Goal: Task Accomplishment & Management: Use online tool/utility

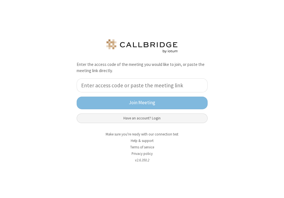
click at [133, 118] on button "Have an account? Login" at bounding box center [142, 119] width 131 height 10
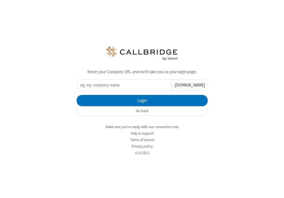
click at [113, 86] on input "text" at bounding box center [124, 84] width 94 height 11
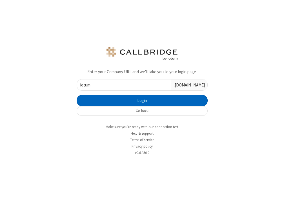
type input "iotum"
click at [128, 103] on button "Login" at bounding box center [142, 100] width 131 height 11
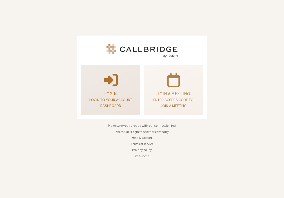
click at [117, 92] on p "Login" at bounding box center [110, 93] width 45 height 7
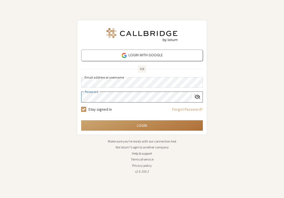
click at [124, 128] on button "Login" at bounding box center [142, 125] width 122 height 10
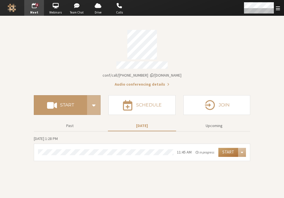
click at [227, 151] on button "Start" at bounding box center [228, 152] width 20 height 9
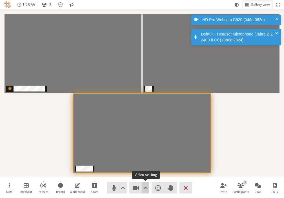
click at [148, 188] on button "Video setting" at bounding box center [145, 188] width 7 height 12
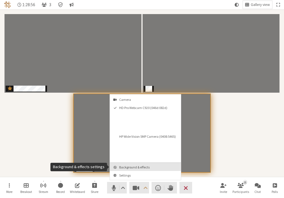
click at [126, 170] on button "Background & effects" at bounding box center [145, 167] width 71 height 8
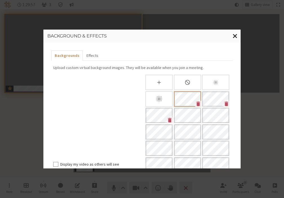
click at [239, 34] on button "Close modal" at bounding box center [235, 36] width 11 height 13
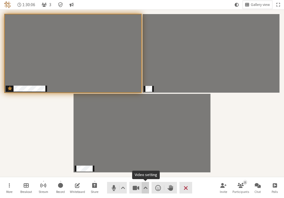
click at [146, 189] on span "Video setting" at bounding box center [145, 188] width 4 height 8
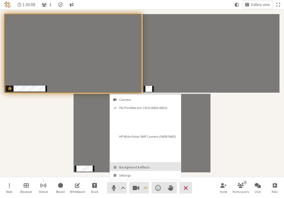
click at [136, 168] on span "Background & effects" at bounding box center [148, 167] width 59 height 4
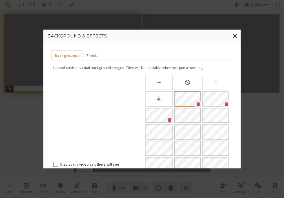
click at [156, 99] on icon "Blur background" at bounding box center [159, 99] width 6 height 6
click at [234, 36] on span "Close modal" at bounding box center [235, 35] width 5 height 7
